Goal: Information Seeking & Learning: Learn about a topic

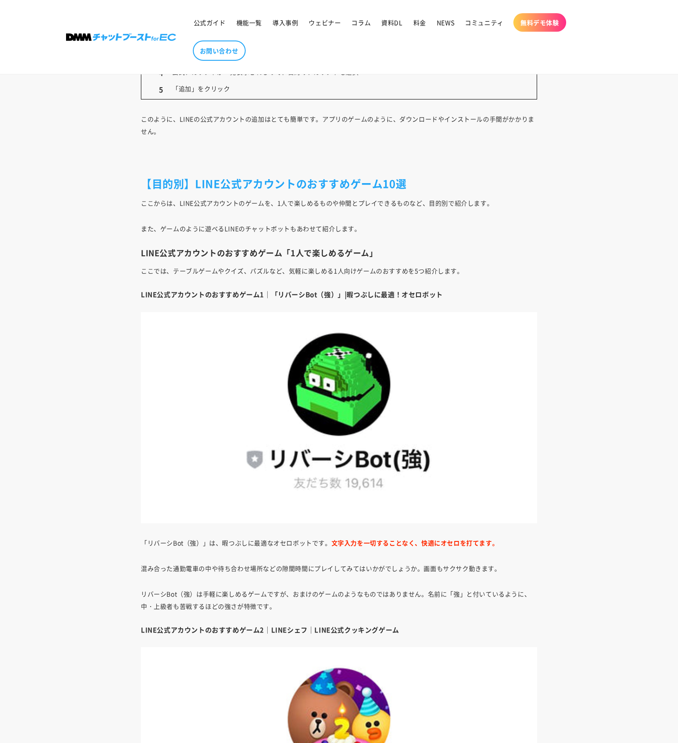
scroll to position [1349, 0]
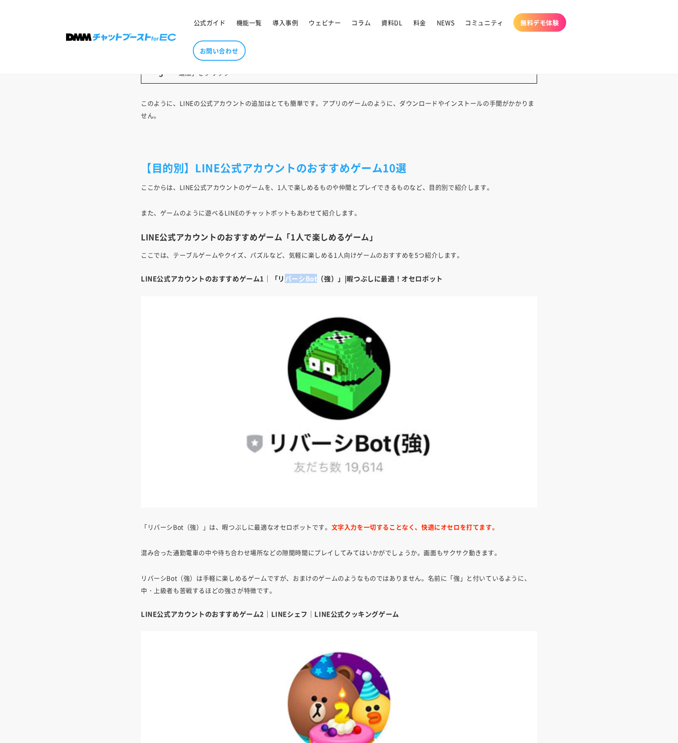
drag, startPoint x: 317, startPoint y: 279, endPoint x: 291, endPoint y: 282, distance: 26.1
click at [287, 282] on h4 "LINE公式アカウントのおすすめゲーム1｜「リバーシBot（強）」|暇つぶしに最適！オセロボット" at bounding box center [339, 278] width 396 height 9
drag, startPoint x: 335, startPoint y: 280, endPoint x: 279, endPoint y: 279, distance: 56.8
click at [279, 279] on h4 "LINE公式アカウントのおすすめゲーム1｜「リバーシBot（強）」|暇つぶしに最適！オセロボット" at bounding box center [339, 278] width 396 height 9
copy h4 "リバーシBot（強）"
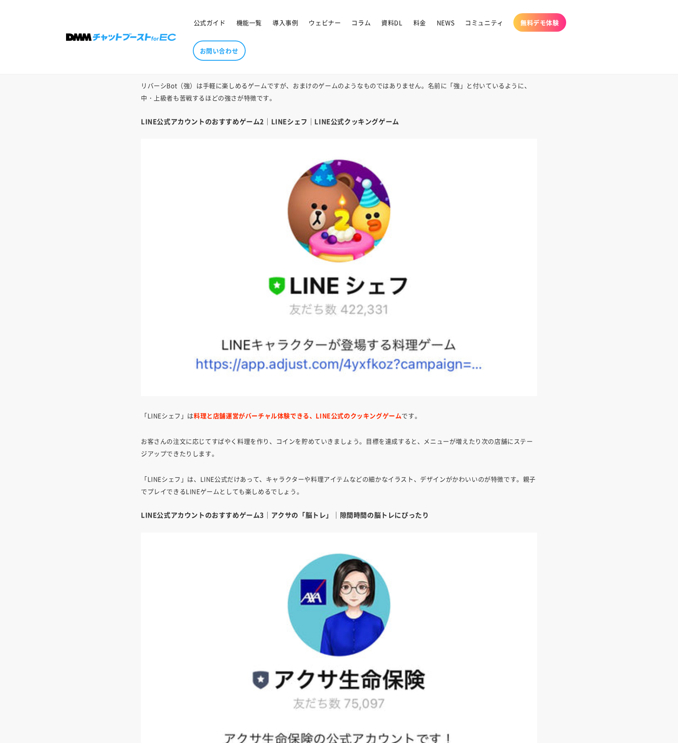
scroll to position [1842, 0]
click at [334, 351] on img at bounding box center [339, 266] width 396 height 257
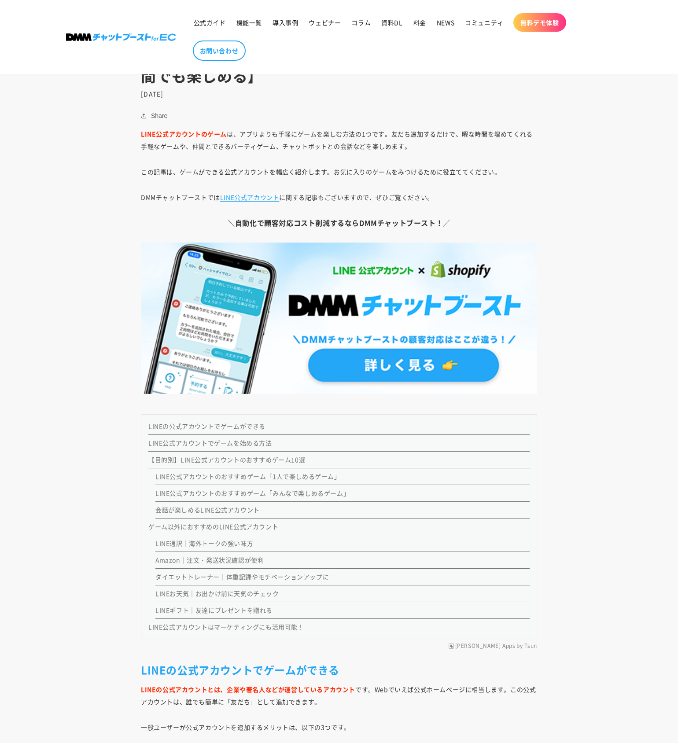
scroll to position [0, 0]
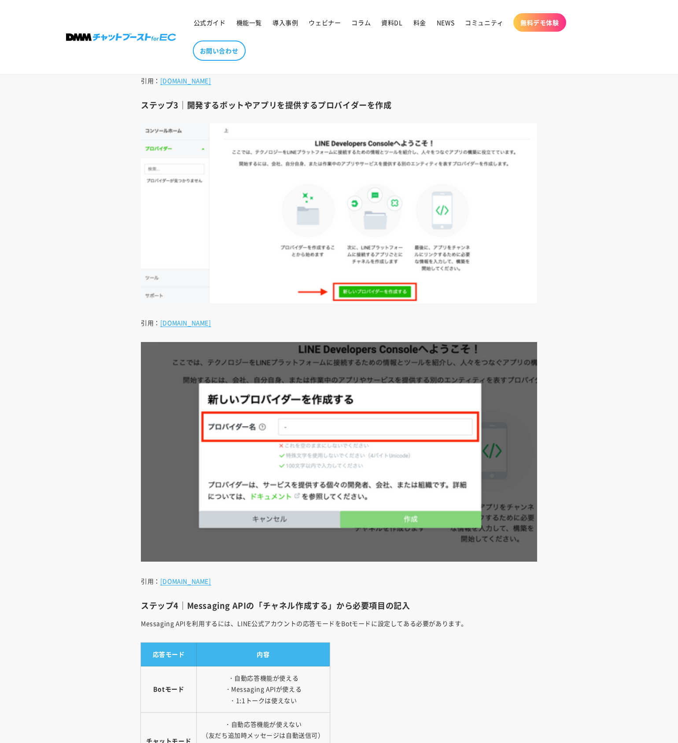
scroll to position [4930, 0]
